Goal: Task Accomplishment & Management: Manage account settings

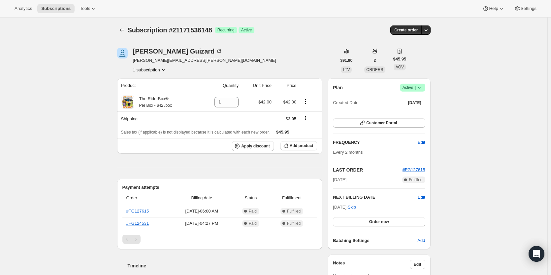
click at [415, 87] on span "Active |" at bounding box center [413, 87] width 20 height 7
click at [411, 112] on span "Cancel subscription" at bounding box center [414, 111] width 37 height 5
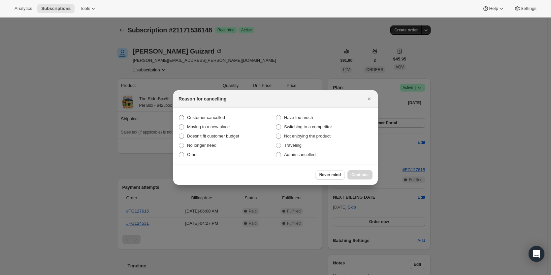
click at [220, 119] on span "Customer cancelled" at bounding box center [206, 117] width 38 height 5
click at [179, 115] on input "Customer cancelled" at bounding box center [179, 115] width 0 height 0
radio input "true"
click at [355, 171] on button "Continue" at bounding box center [360, 174] width 25 height 9
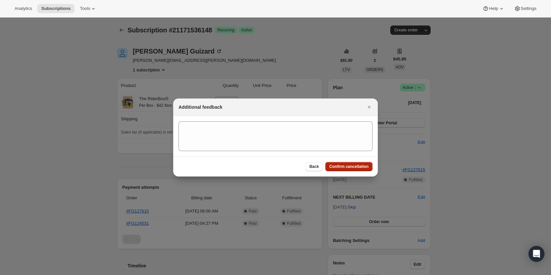
click at [355, 171] on button "Confirm cancellation" at bounding box center [348, 166] width 47 height 9
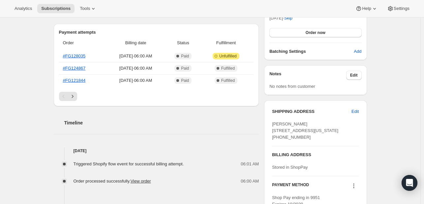
scroll to position [189, 0]
click at [355, 108] on span "Edit" at bounding box center [355, 111] width 7 height 7
select select "[GEOGRAPHIC_DATA]"
select select "IL"
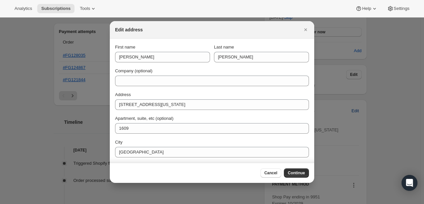
scroll to position [0, 0]
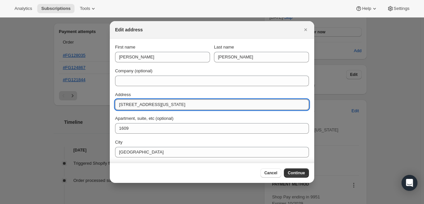
click at [163, 104] on input "[STREET_ADDRESS][US_STATE]" at bounding box center [212, 104] width 194 height 11
paste input "[STREET_ADDRESS][PERSON_NAME]"
click at [163, 104] on input "[STREET_ADDRESS][PERSON_NAME]" at bounding box center [212, 104] width 194 height 11
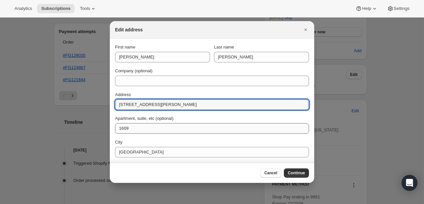
type input "[STREET_ADDRESS][PERSON_NAME]"
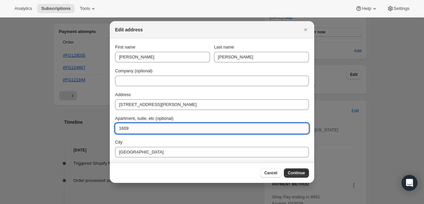
click at [140, 131] on input "1609" at bounding box center [212, 128] width 194 height 11
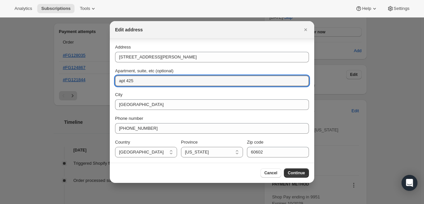
type input "apt 425"
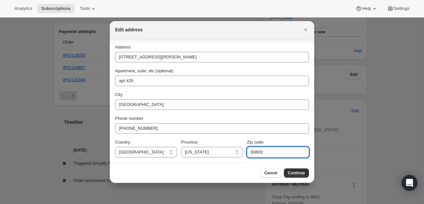
click at [263, 149] on input "60602" at bounding box center [278, 152] width 62 height 11
paste input "10"
click at [263, 149] on input "60610" at bounding box center [278, 152] width 62 height 11
type input "60610"
click at [285, 172] on button "Continue" at bounding box center [296, 172] width 25 height 9
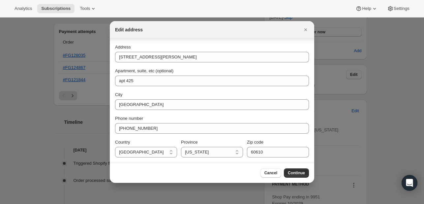
scroll to position [0, 0]
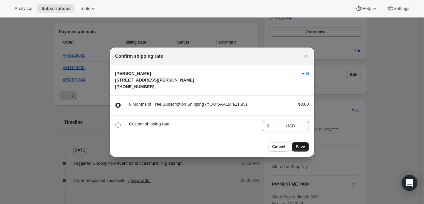
click at [308, 151] on button "Save" at bounding box center [300, 146] width 17 height 9
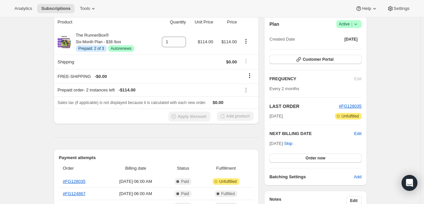
scroll to position [189, 0]
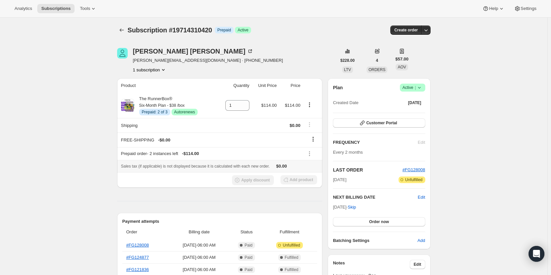
scroll to position [58, 0]
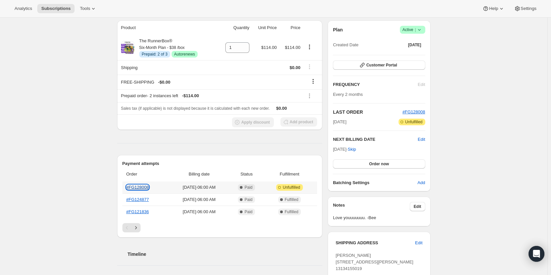
click at [131, 185] on link "#FG128008" at bounding box center [137, 186] width 23 height 5
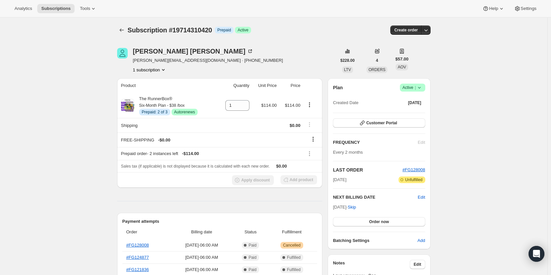
click at [430, 89] on div "Plan Success Active | Created Date [DATE] Customer Portal FREQUENCY Edit Every …" at bounding box center [379, 163] width 103 height 171
click at [424, 88] on span "Success Active |" at bounding box center [412, 87] width 25 height 8
click at [417, 112] on span "Cancel subscription" at bounding box center [414, 111] width 37 height 5
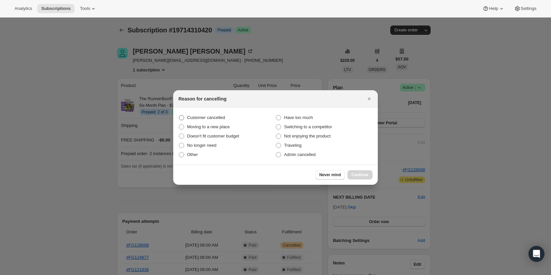
click at [221, 117] on span "Customer cancelled" at bounding box center [206, 117] width 38 height 5
click at [179, 115] on input "Customer cancelled" at bounding box center [179, 115] width 0 height 0
radio input "true"
click at [361, 170] on button "Continue" at bounding box center [360, 174] width 25 height 9
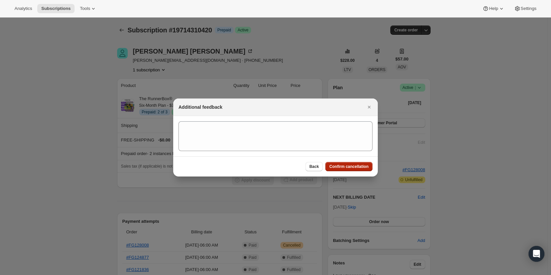
click at [351, 164] on span "Confirm cancellation" at bounding box center [348, 166] width 39 height 5
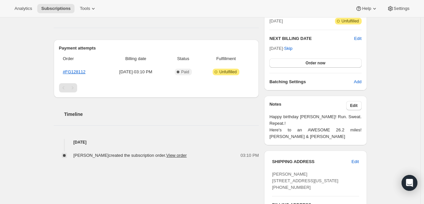
scroll to position [183, 0]
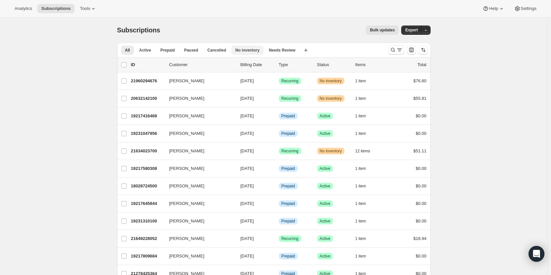
click at [238, 54] on button "No inventory" at bounding box center [247, 50] width 32 height 9
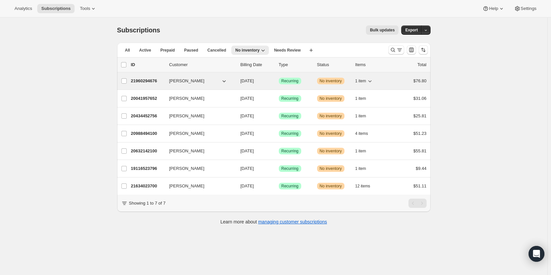
click at [361, 82] on span "1 item" at bounding box center [360, 80] width 11 height 5
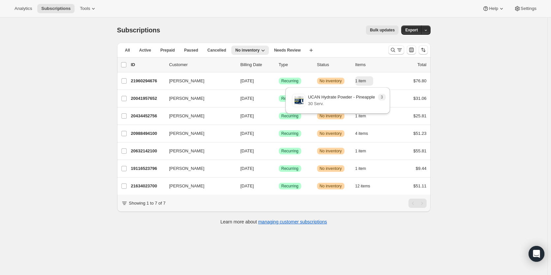
click at [465, 112] on div "Subscriptions. This page is ready Subscriptions Bulk updates More actions Bulk …" at bounding box center [273, 154] width 547 height 275
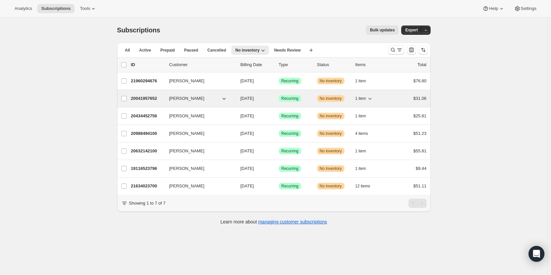
click at [363, 96] on span "1 item" at bounding box center [360, 98] width 11 height 5
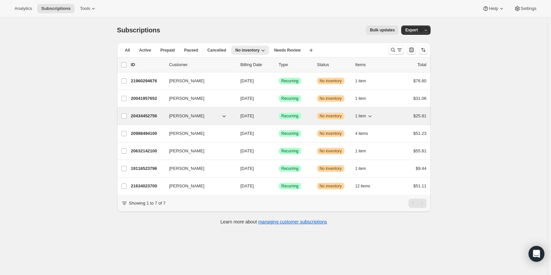
click at [363, 115] on span "1 item" at bounding box center [360, 115] width 11 height 5
click at [307, 111] on div "20434452756 Fred Bryant 08/26/2025 Success Recurring Warning No inventory 1 ite…" at bounding box center [279, 115] width 296 height 9
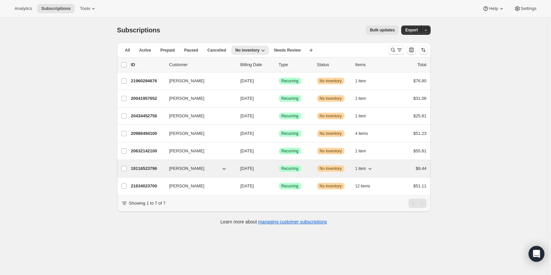
click at [355, 165] on div "19116523796 Maria Paulson 08/26/2025 Success Recurring Warning No inventory 1 i…" at bounding box center [279, 168] width 296 height 9
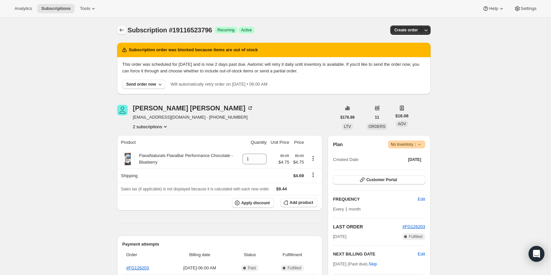
click at [122, 28] on icon "Subscriptions" at bounding box center [121, 30] width 7 height 7
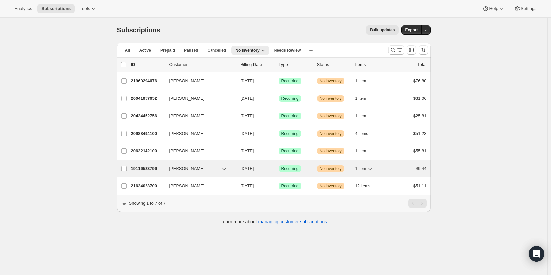
scroll to position [17, 0]
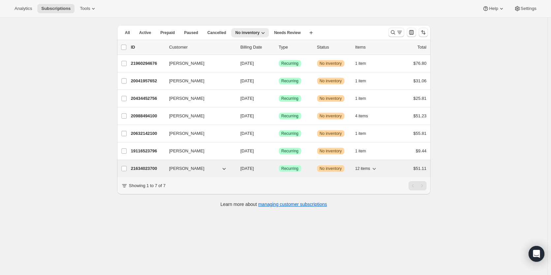
click at [307, 167] on div "Success Recurring" at bounding box center [295, 168] width 33 height 7
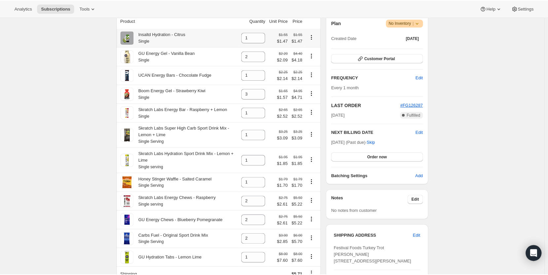
scroll to position [114, 0]
